Goal: Find contact information: Find contact information

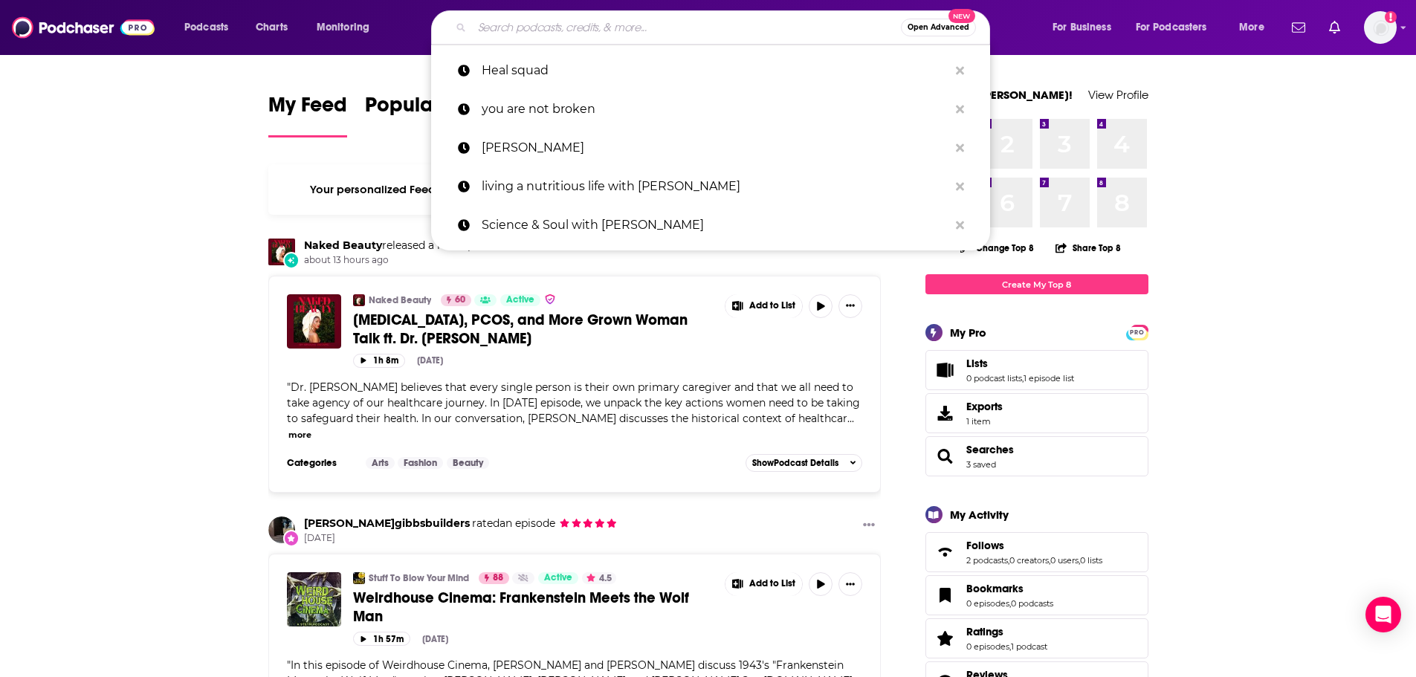
click at [524, 31] on input "Search podcasts, credits, & more..." at bounding box center [686, 28] width 429 height 24
paste input "Turning Points: Navigating Mental Health"
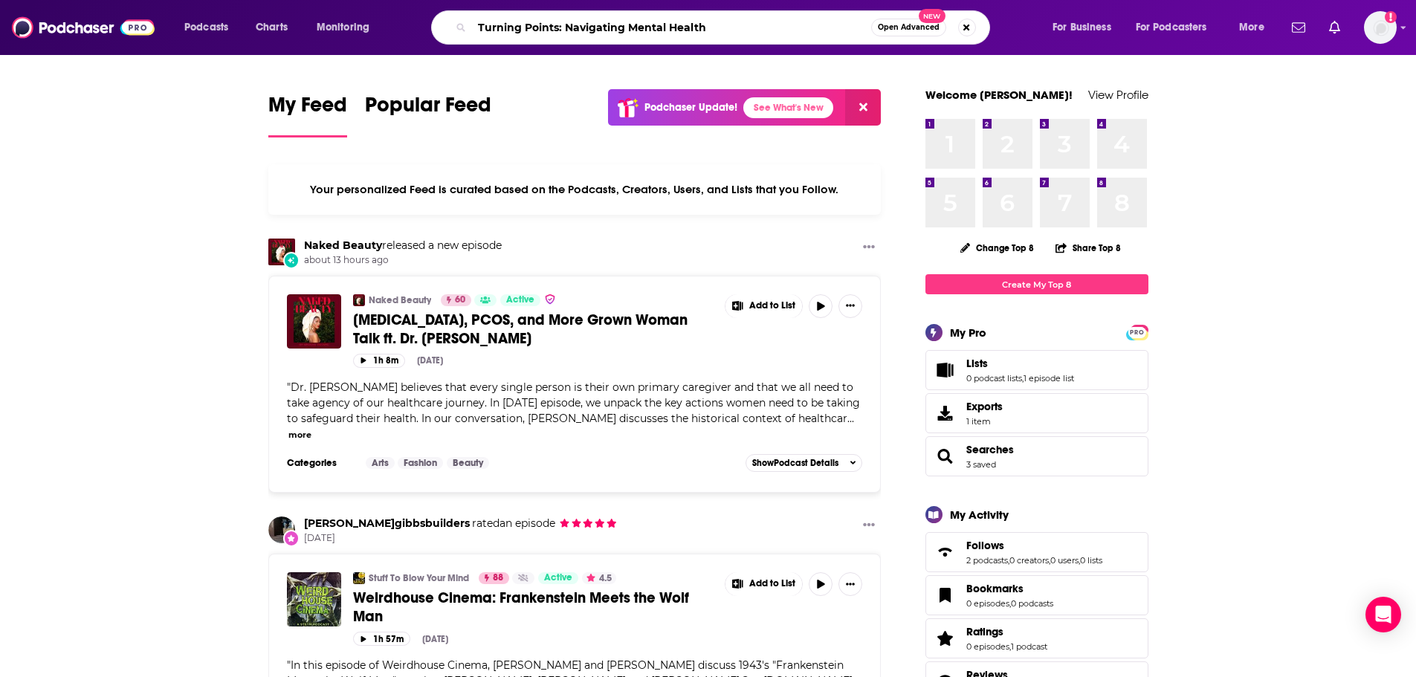
type input "Turning Points: Navigating Mental Health"
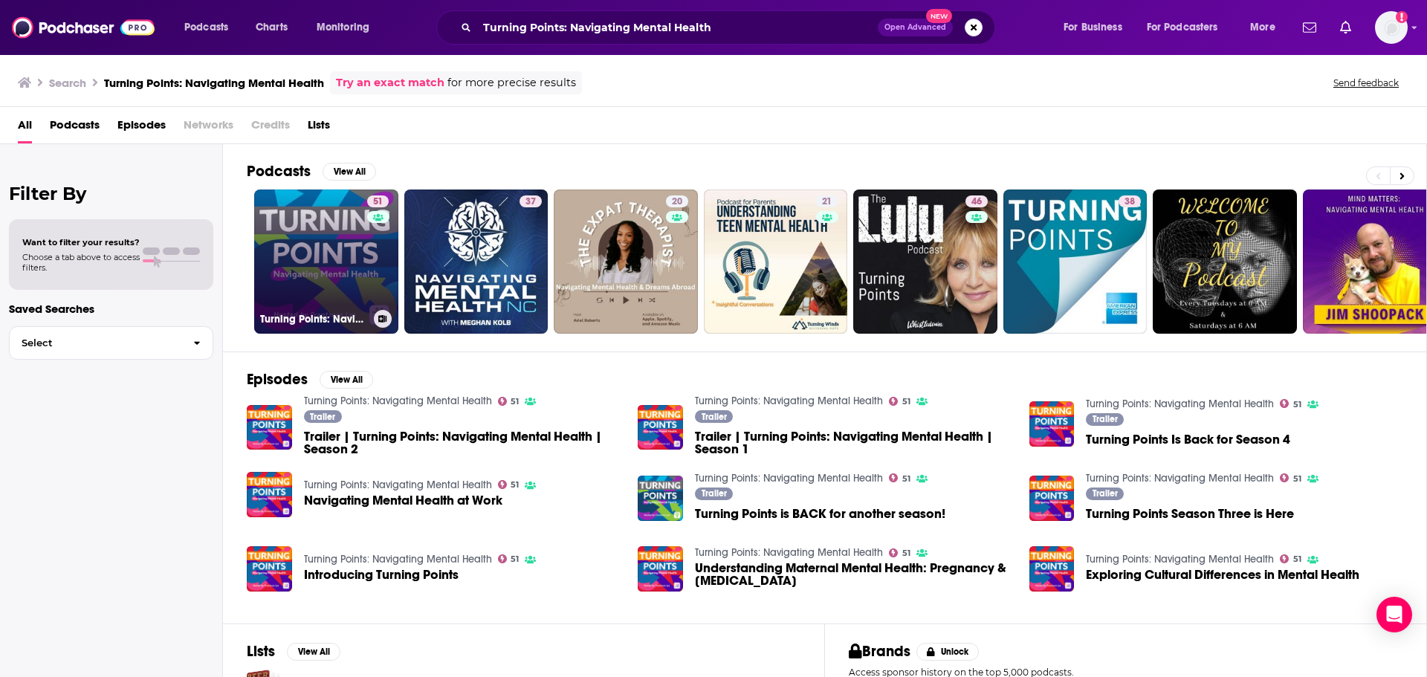
click at [319, 257] on link "51 Turning Points: Navigating Mental Health" at bounding box center [326, 262] width 144 height 144
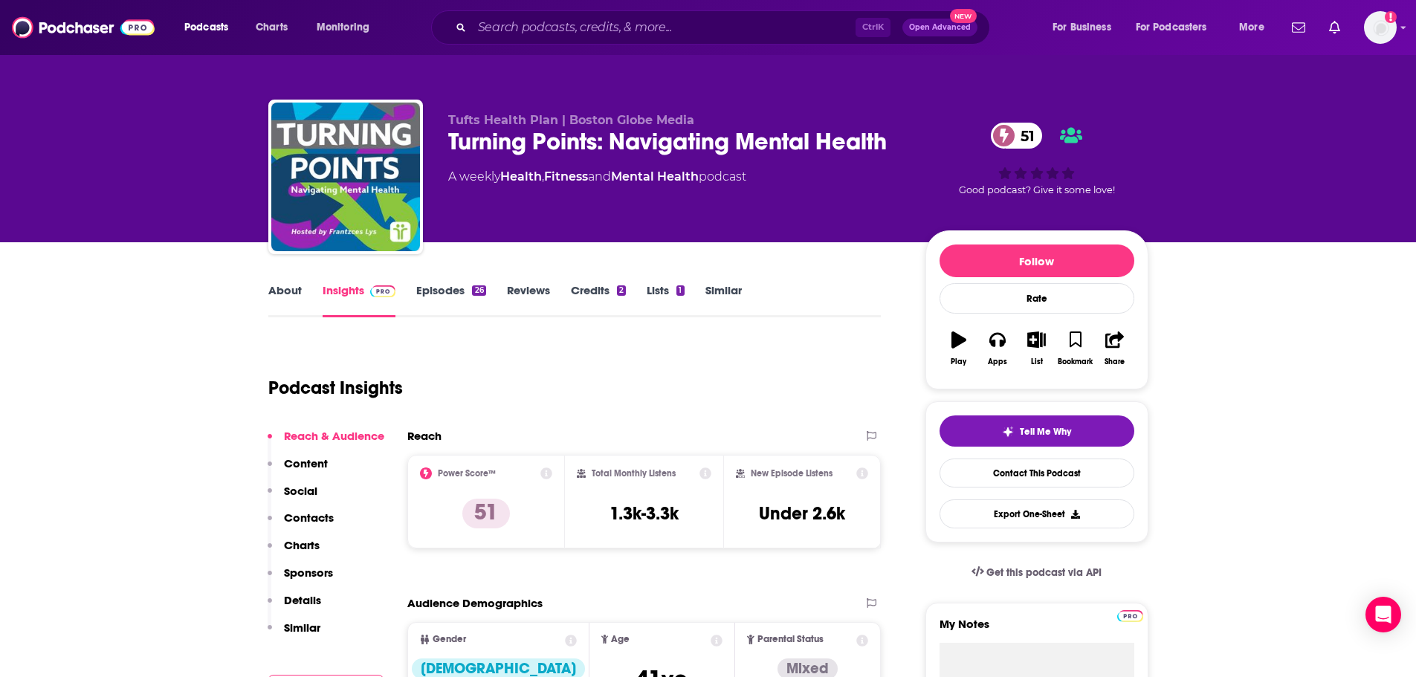
click at [283, 290] on link "About" at bounding box center [284, 300] width 33 height 34
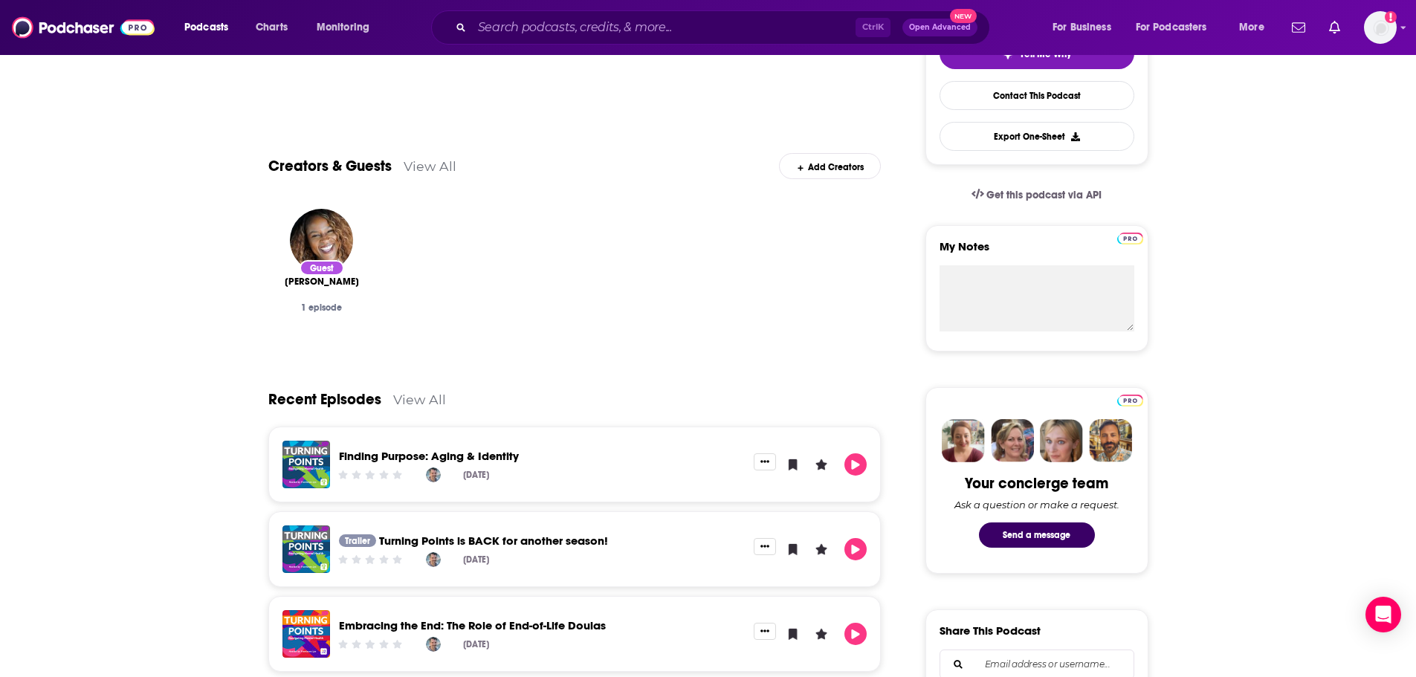
scroll to position [109, 0]
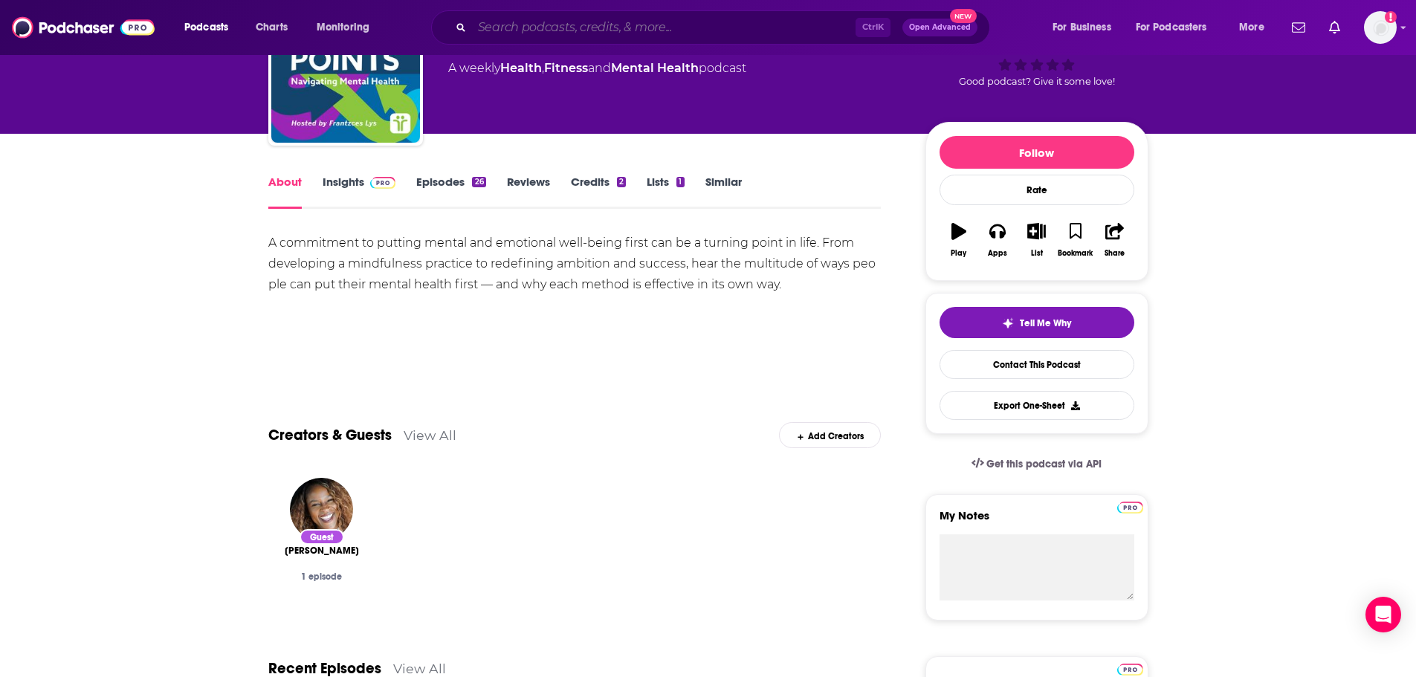
click at [535, 22] on input "Search podcasts, credits, & more..." at bounding box center [664, 28] width 384 height 24
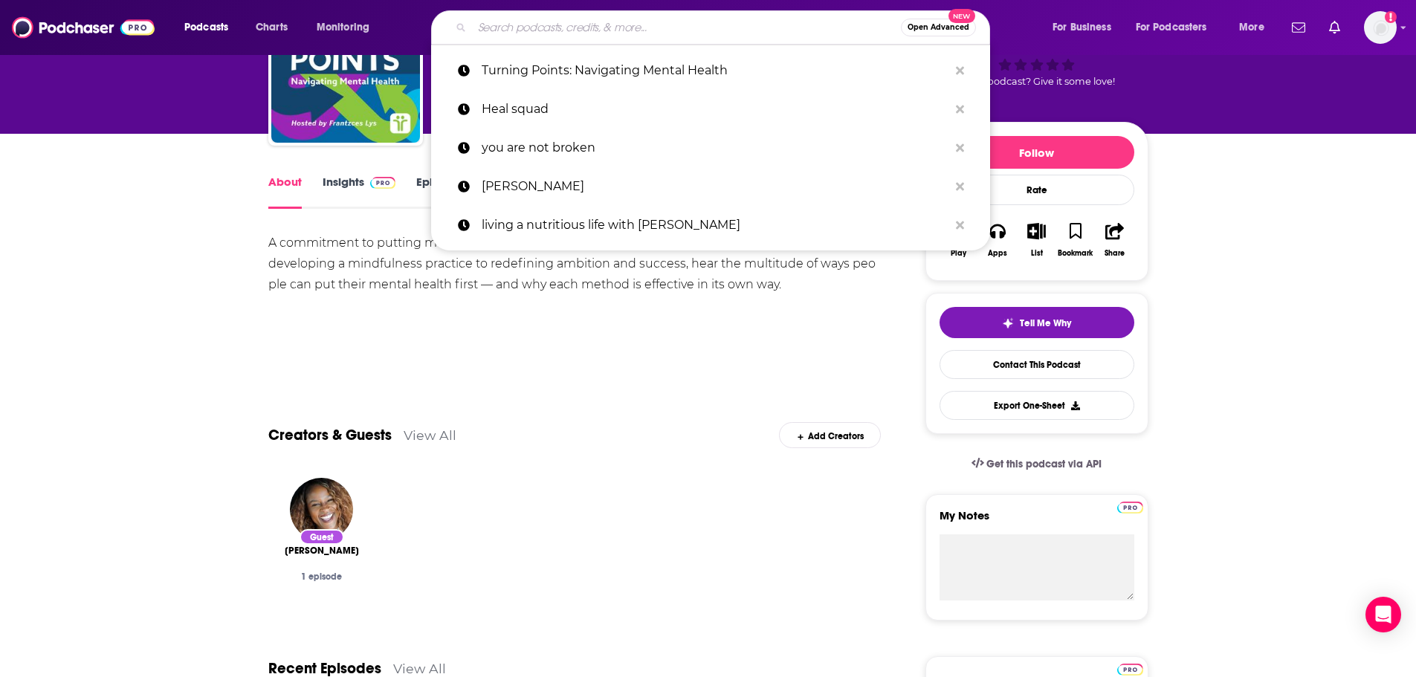
paste input "Thyroid Pharmacist Healing Conversations with [PERSON_NAME]"
type input "Thyroid Pharmacist Healing Conversations with [PERSON_NAME]"
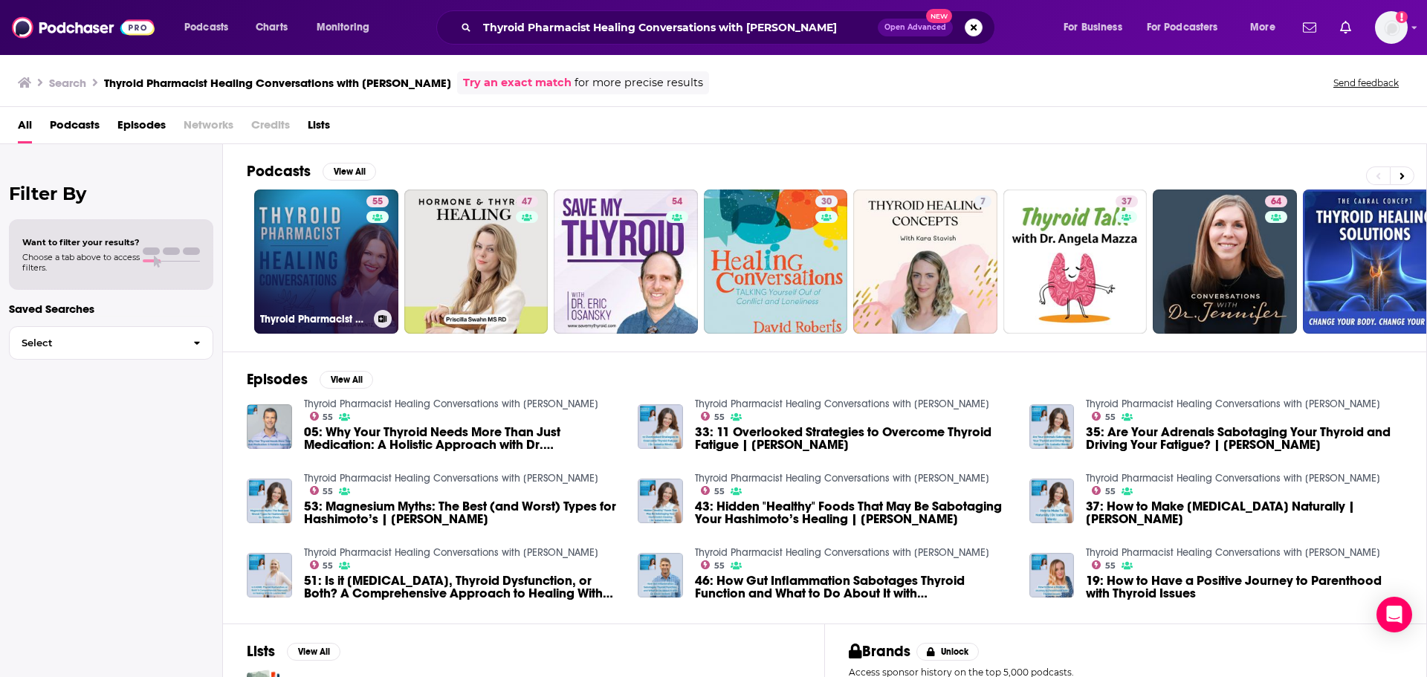
click at [312, 270] on link "55 Thyroid Pharmacist Healing Conversations with [PERSON_NAME]" at bounding box center [326, 262] width 144 height 144
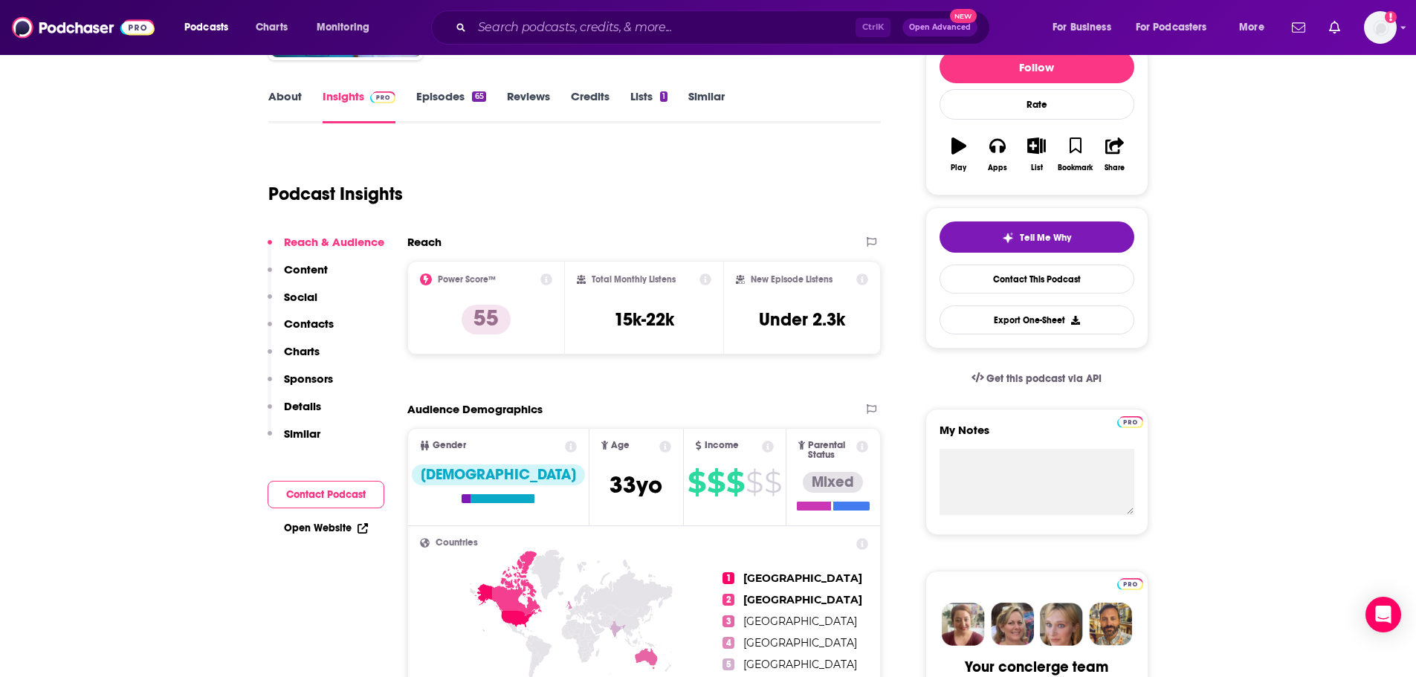
scroll to position [185, 0]
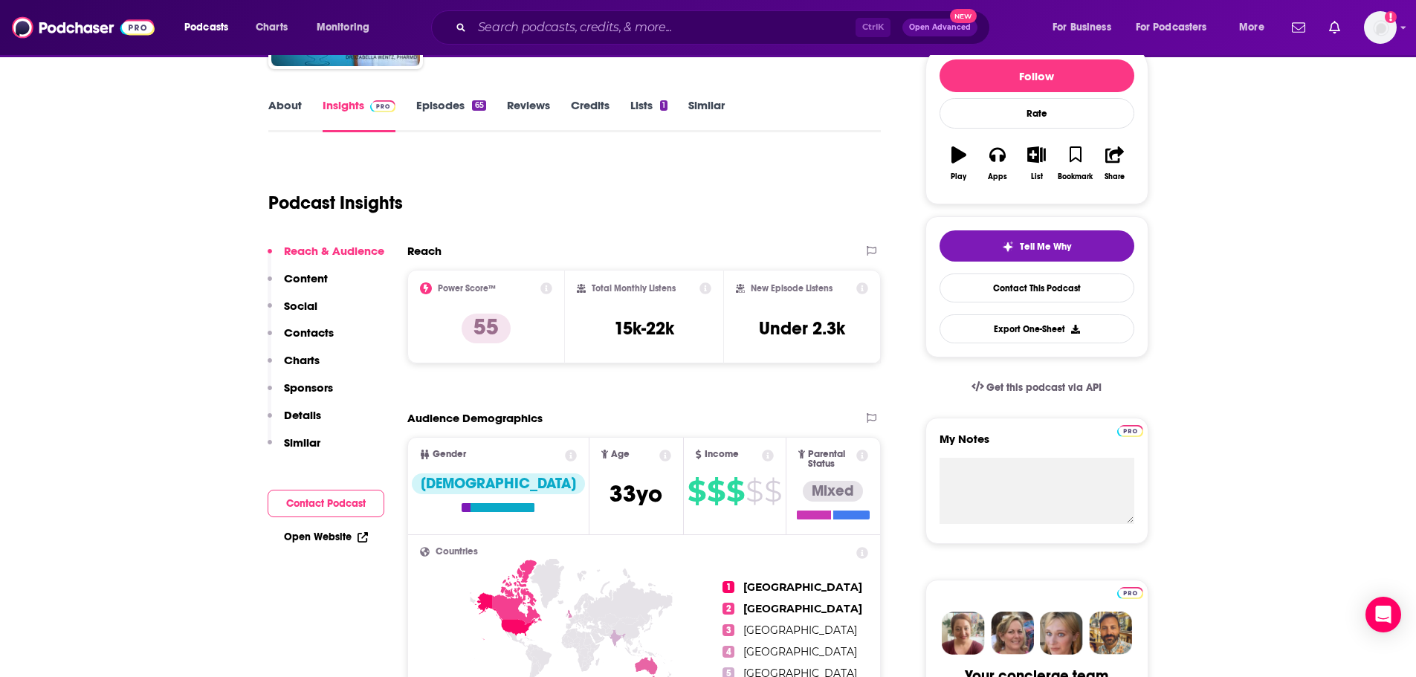
click at [316, 278] on p "Content" at bounding box center [306, 278] width 44 height 14
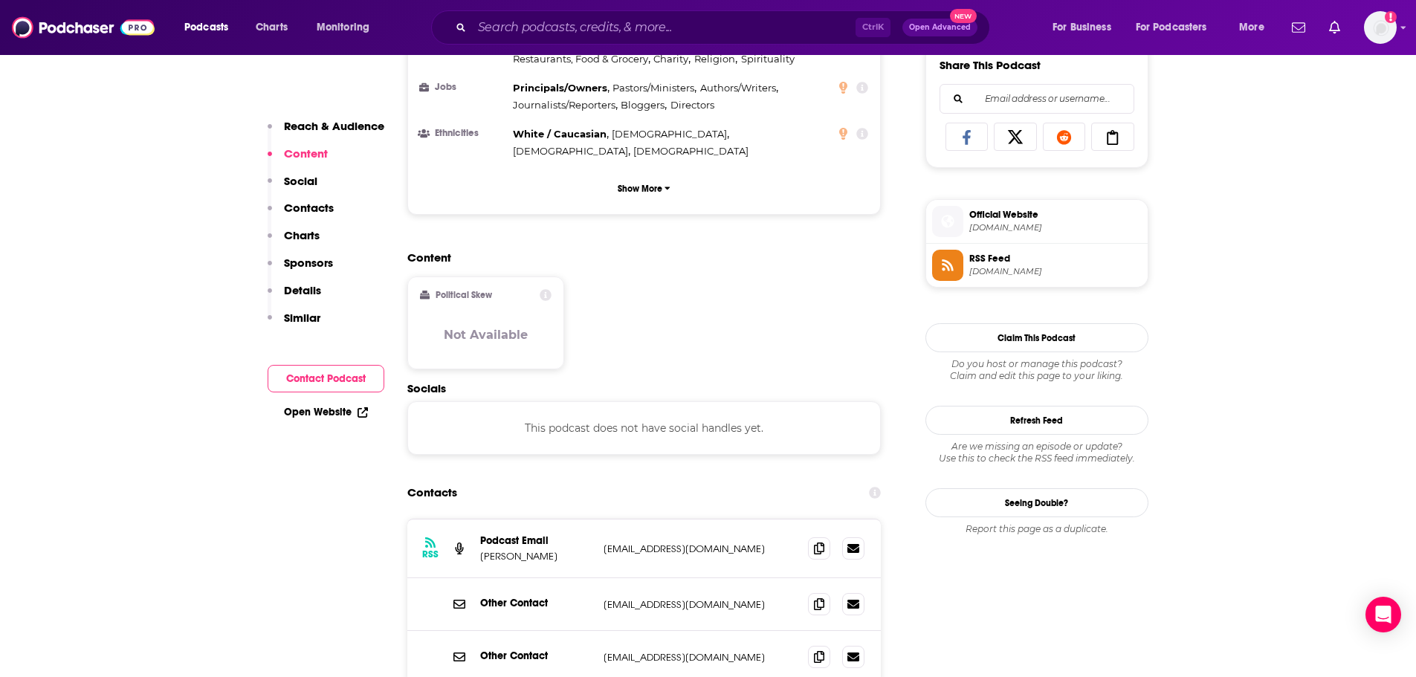
scroll to position [946, 0]
drag, startPoint x: 477, startPoint y: 517, endPoint x: 556, endPoint y: 514, distance: 78.9
click at [556, 517] on div "RSS Podcast Email [PERSON_NAME] [EMAIL_ADDRESS][DOMAIN_NAME] [EMAIL_ADDRESS][DO…" at bounding box center [644, 546] width 474 height 59
copy p "[PERSON_NAME]"
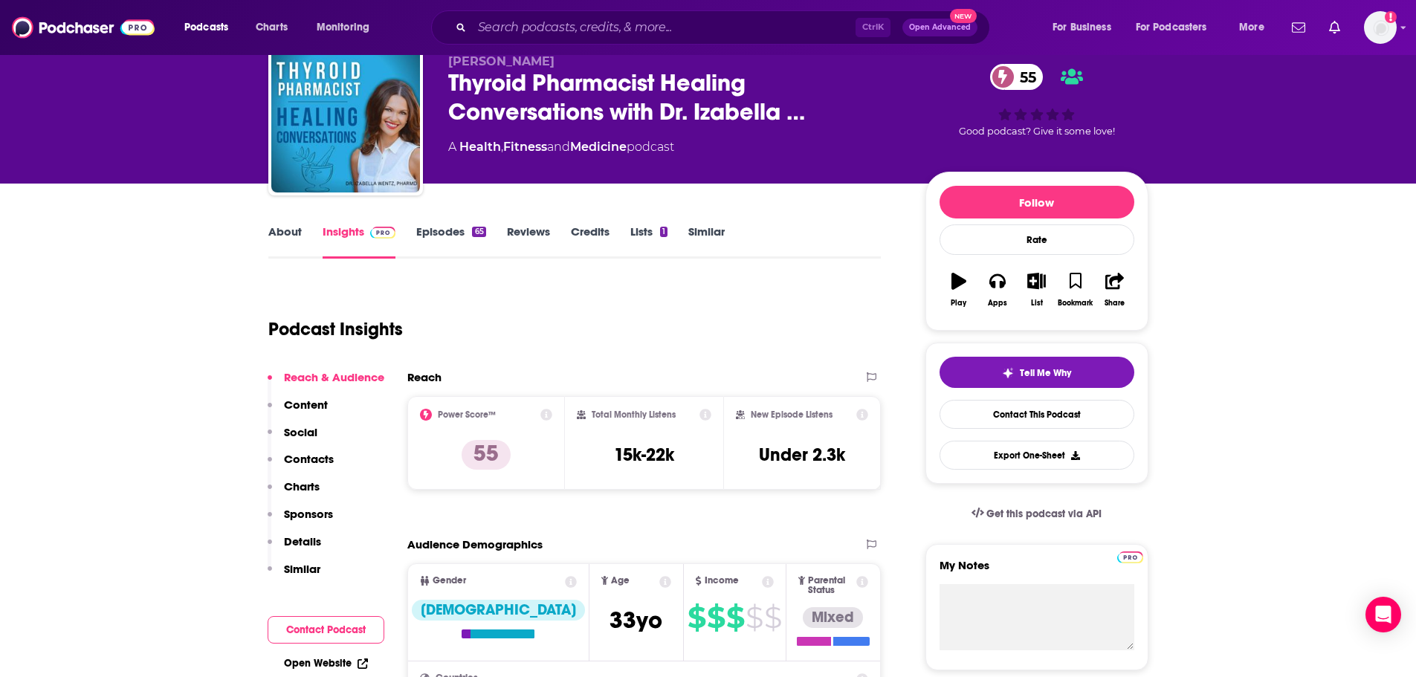
scroll to position [31, 0]
